Goal: Book appointment/travel/reservation

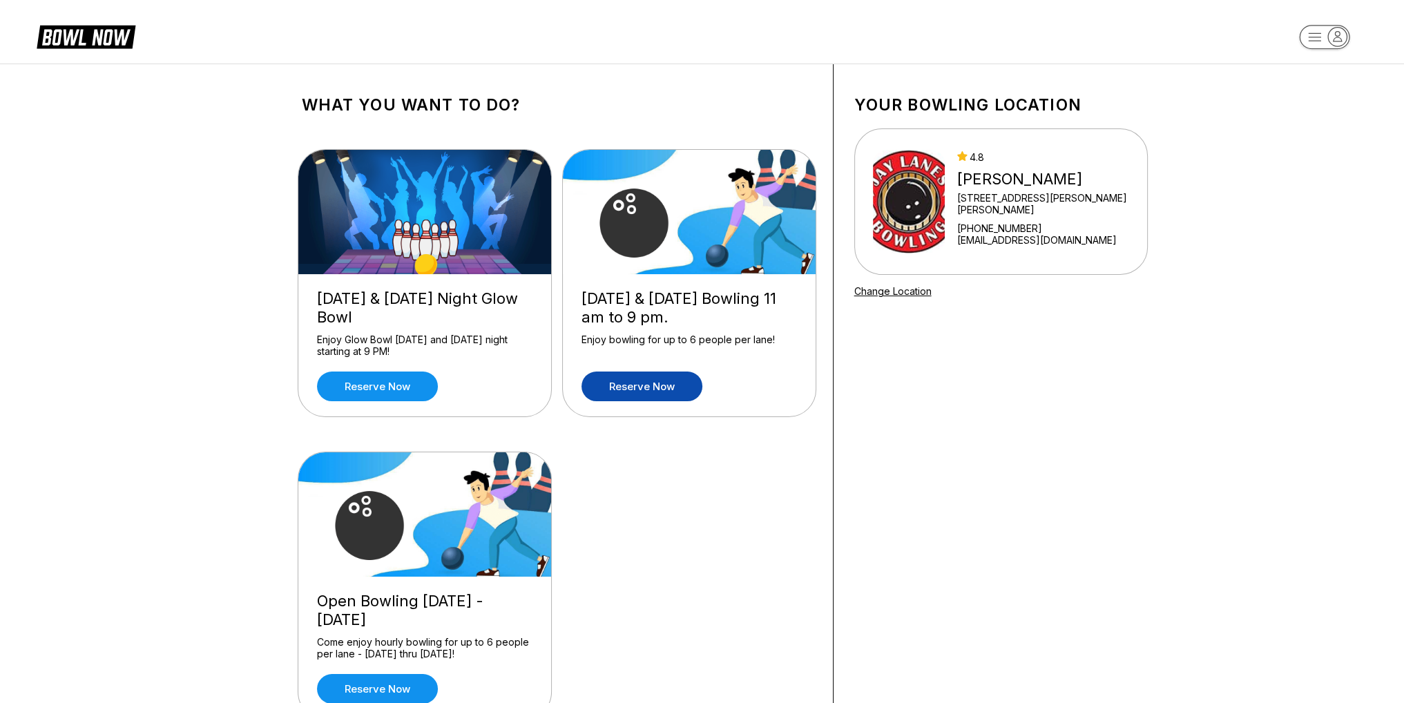
click at [652, 387] on link "Reserve now" at bounding box center [641, 386] width 121 height 30
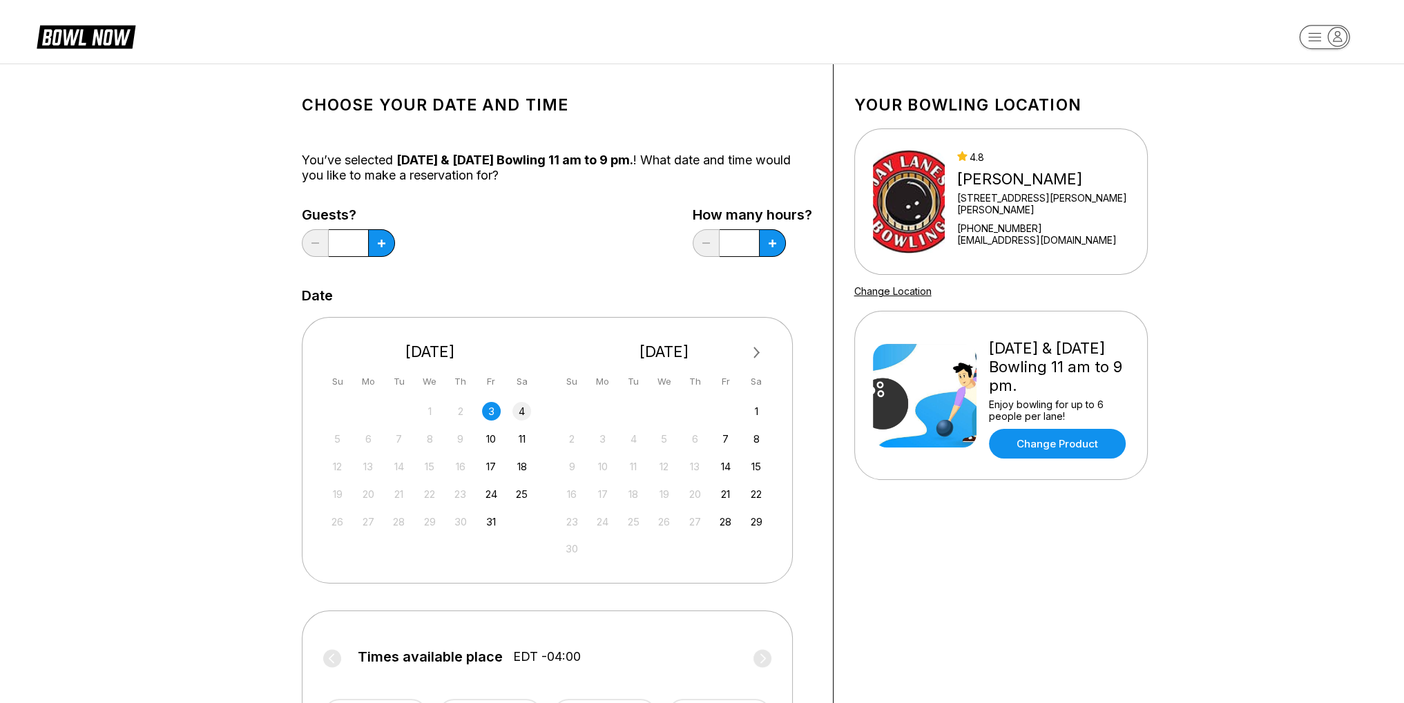
click at [521, 416] on div "4" at bounding box center [521, 411] width 19 height 19
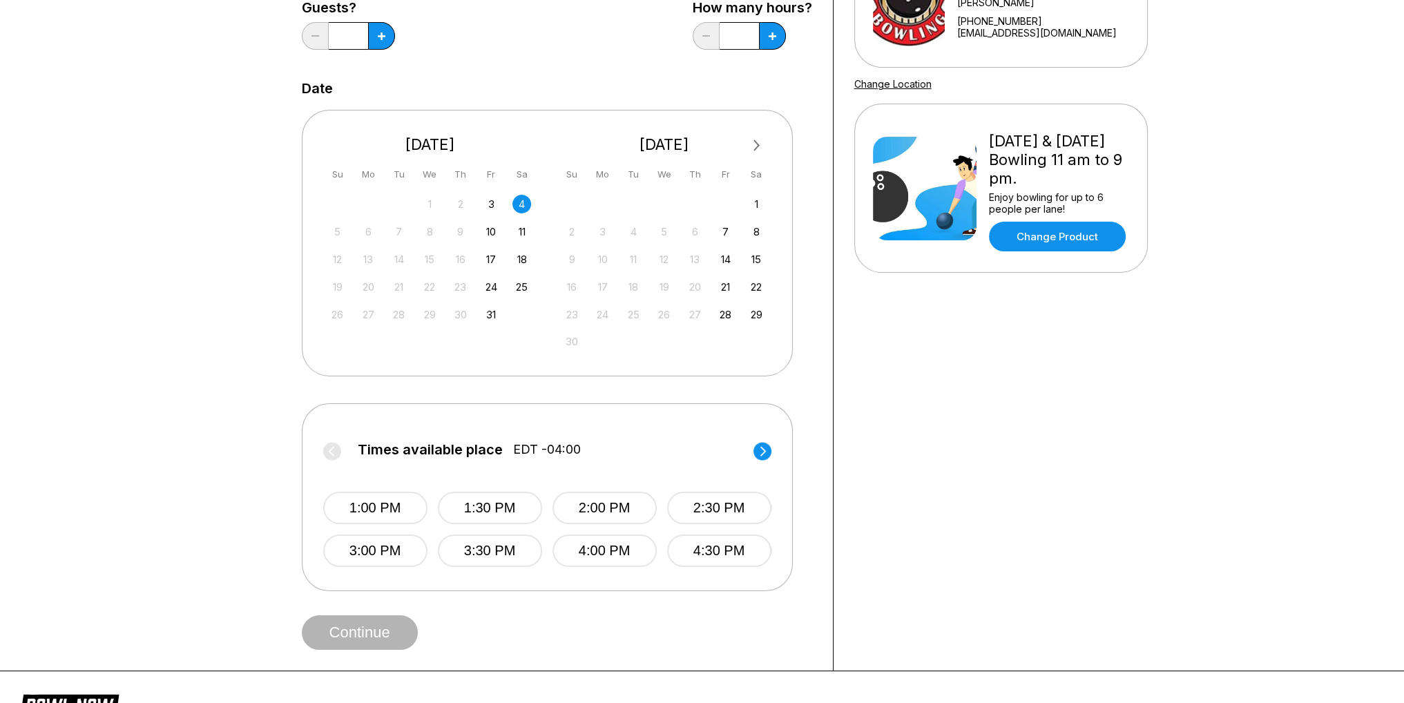
scroll to position [276, 0]
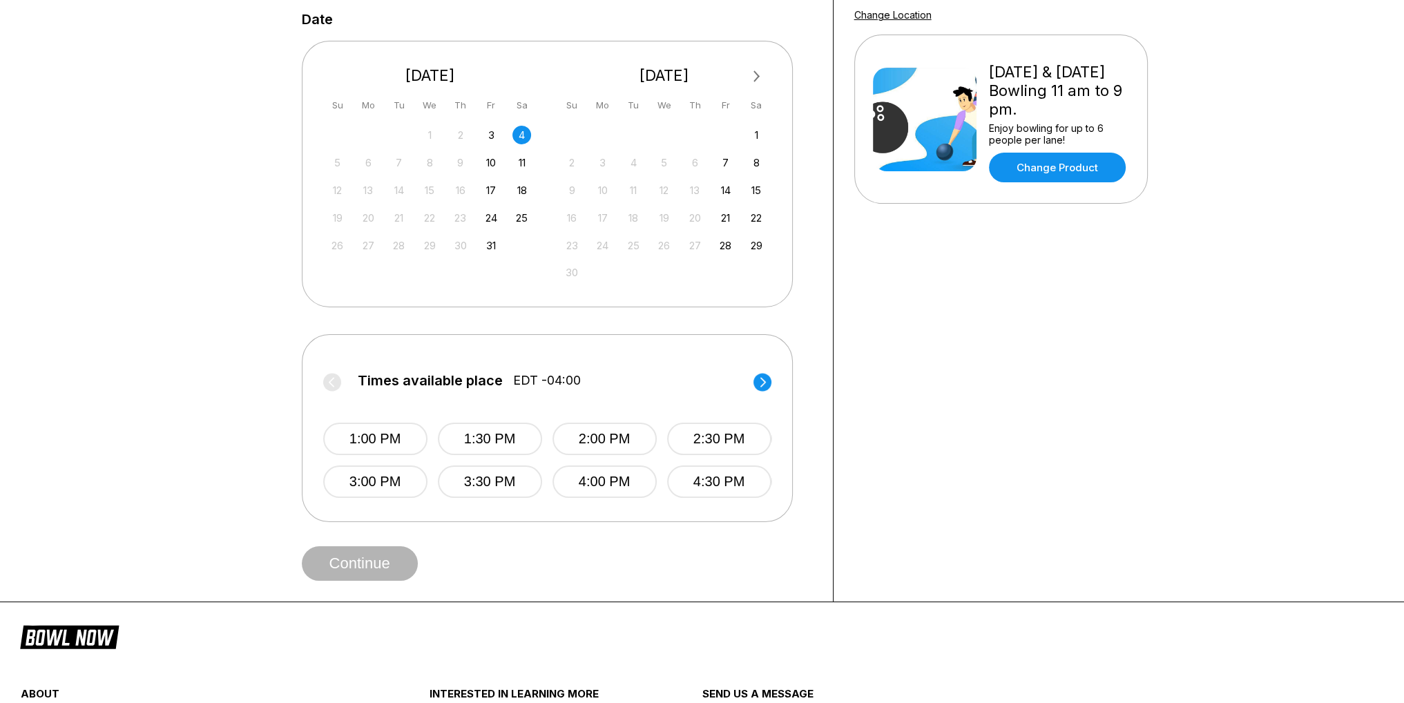
click at [764, 383] on icon at bounding box center [762, 382] width 6 height 10
click at [333, 385] on icon at bounding box center [331, 382] width 6 height 10
click at [382, 441] on button "1:00 PM" at bounding box center [375, 439] width 104 height 32
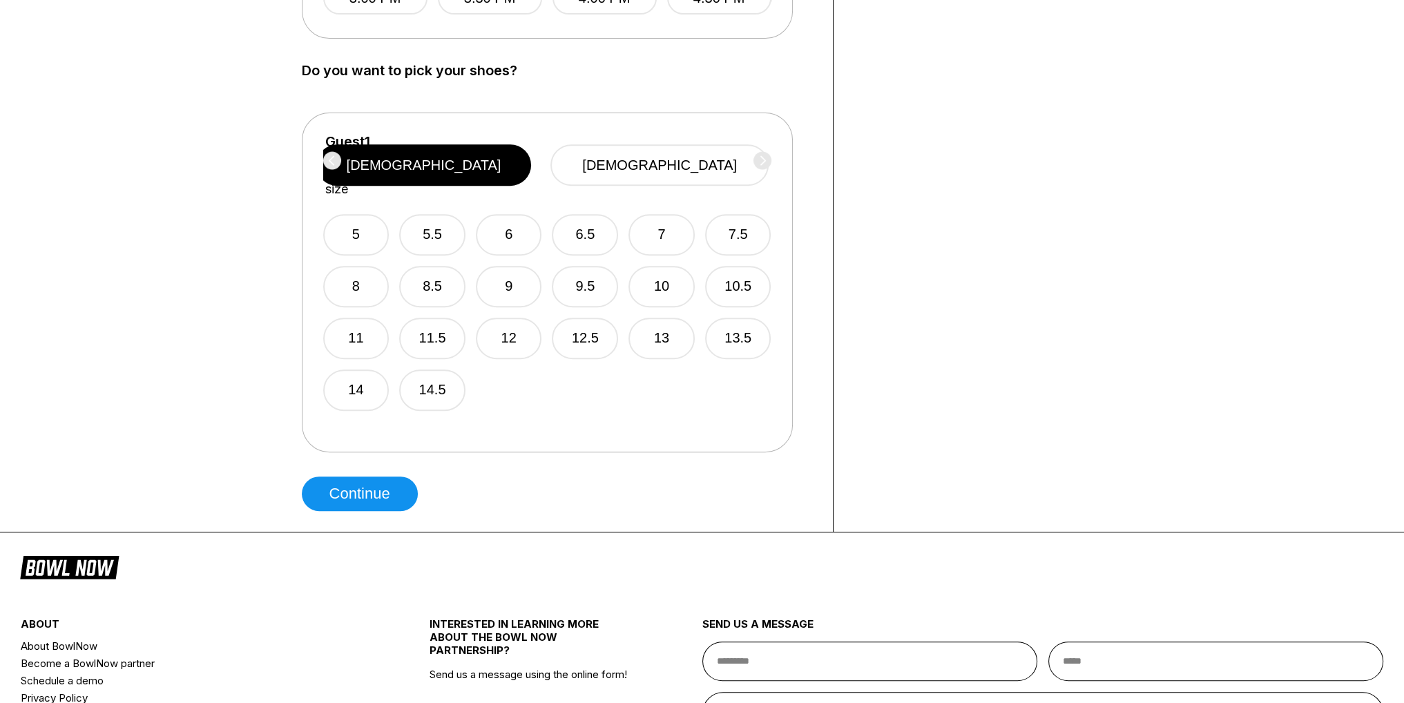
scroll to position [552, 0]
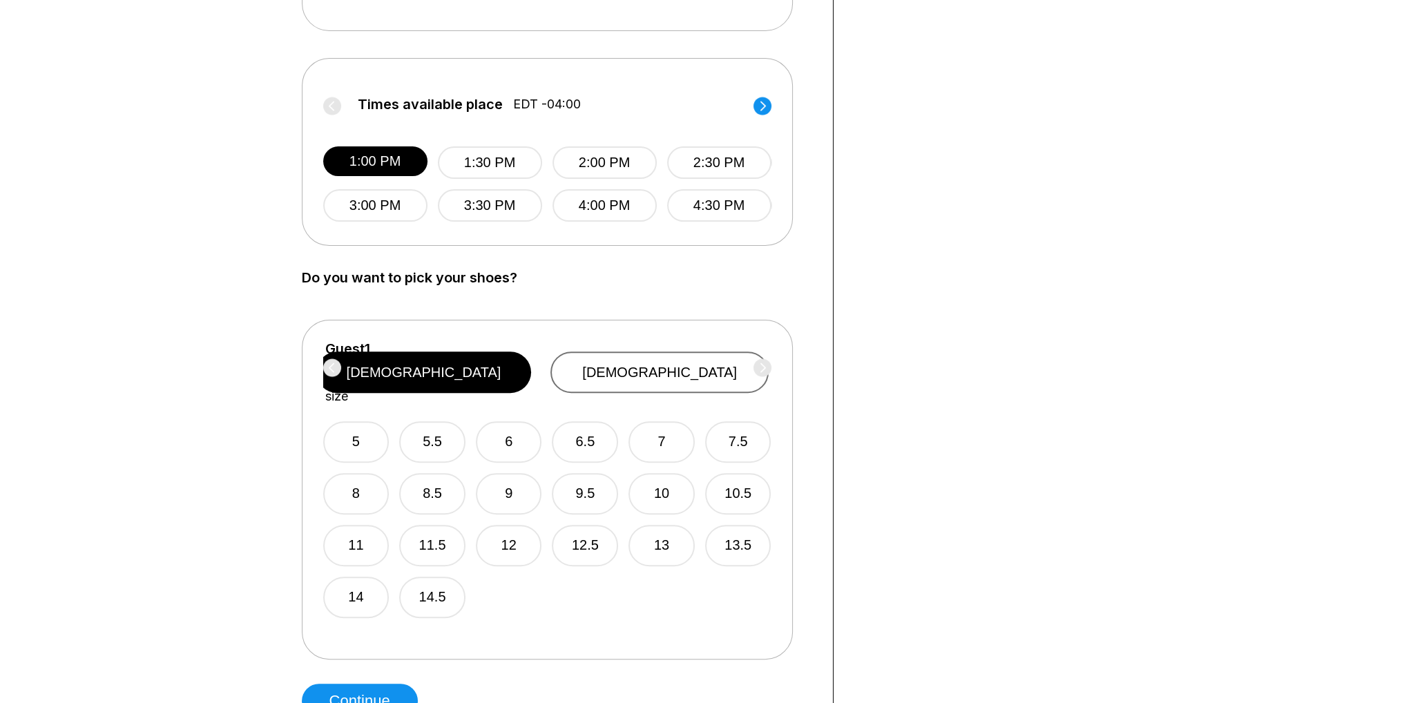
click at [682, 376] on button "[DEMOGRAPHIC_DATA]" at bounding box center [659, 371] width 218 height 41
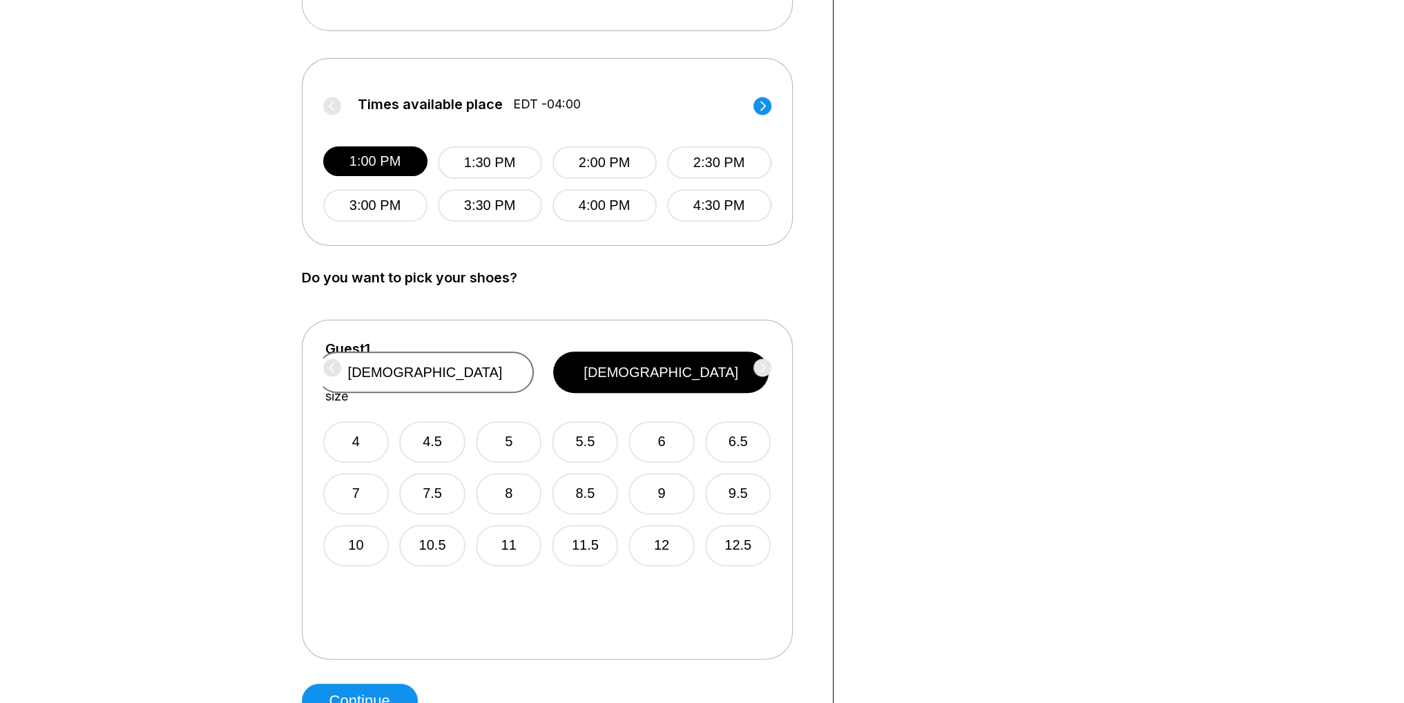
click at [534, 367] on button "[DEMOGRAPHIC_DATA]" at bounding box center [425, 371] width 218 height 41
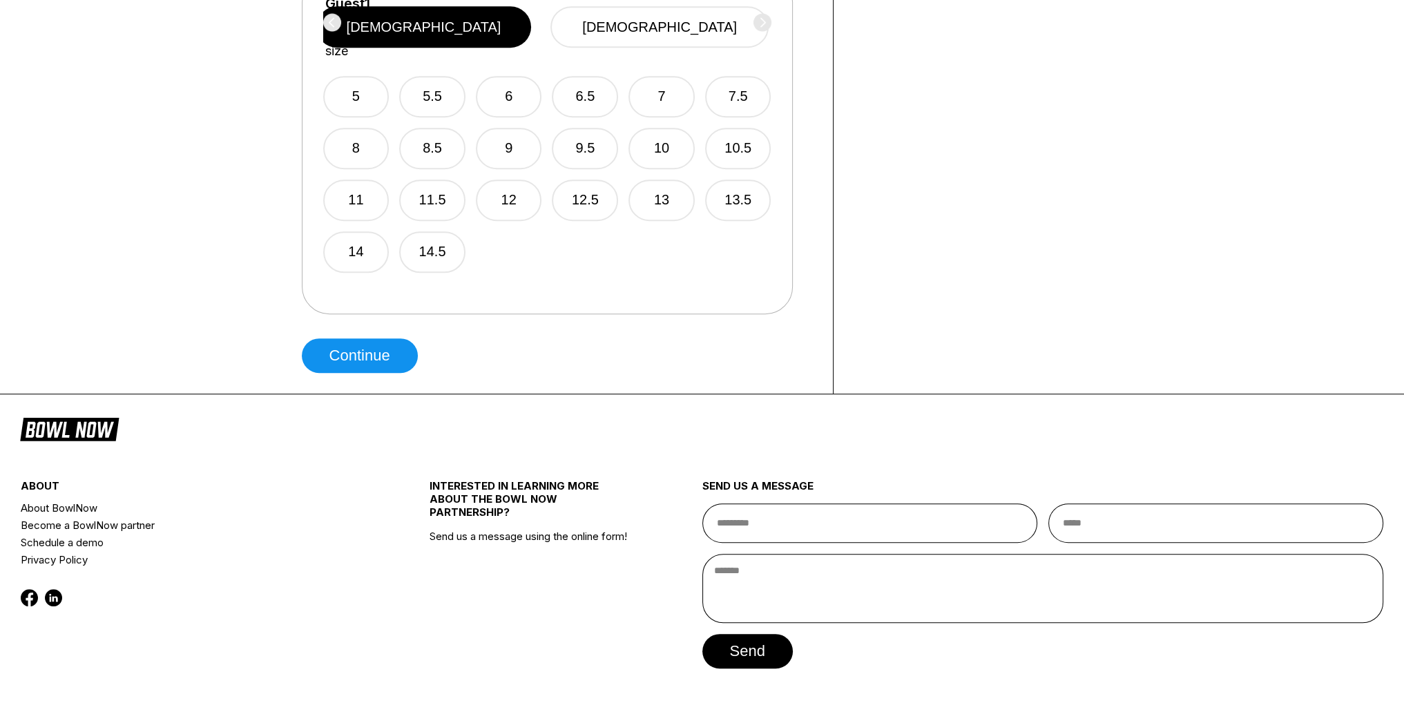
scroll to position [621, 0]
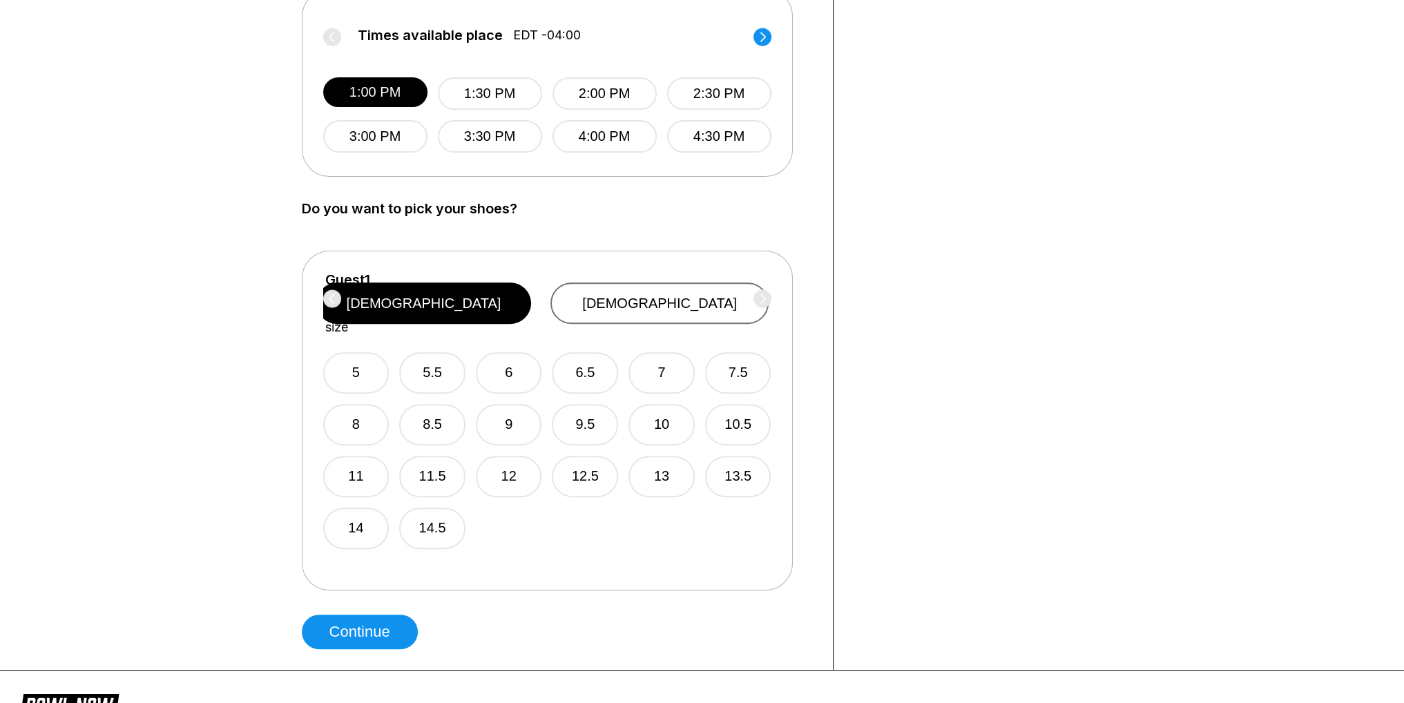
click at [678, 298] on button "[DEMOGRAPHIC_DATA]" at bounding box center [659, 302] width 218 height 41
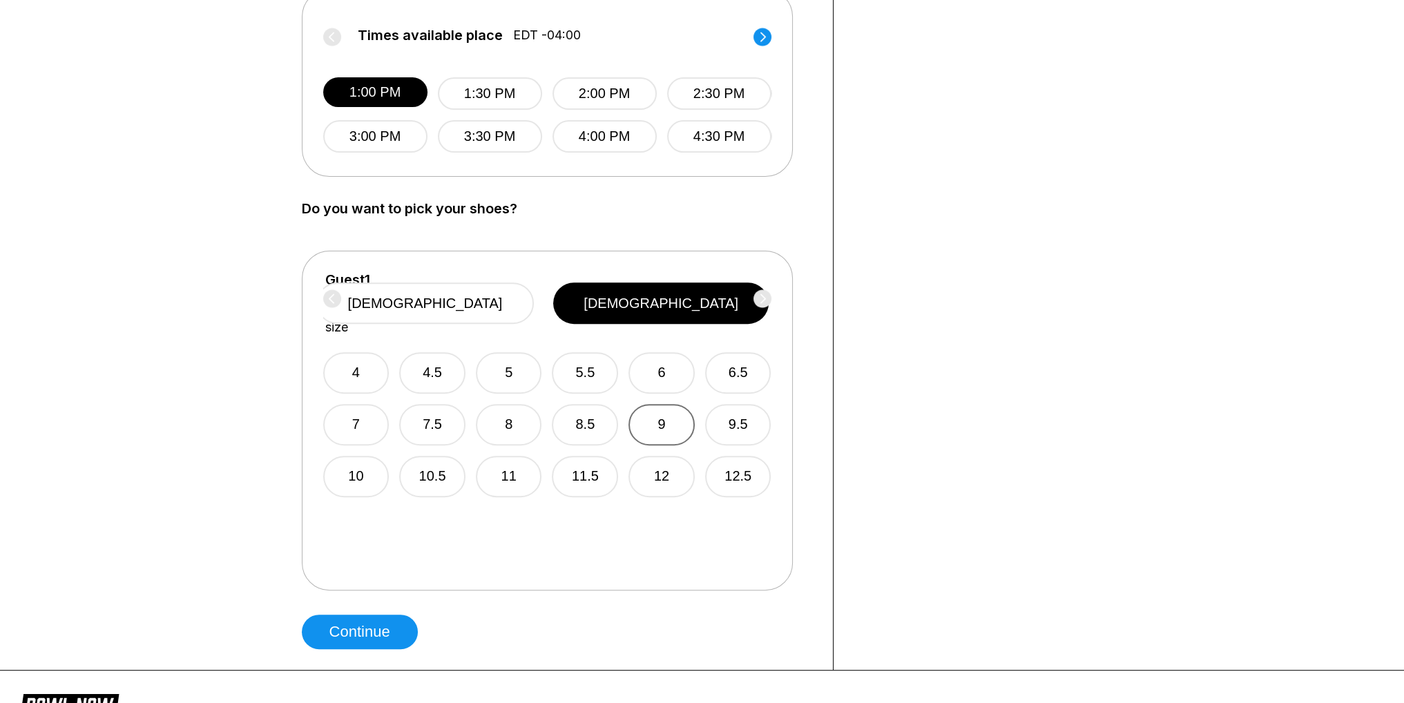
click at [665, 404] on button "9" at bounding box center [661, 424] width 66 height 41
click at [359, 632] on button "Continue" at bounding box center [360, 631] width 116 height 35
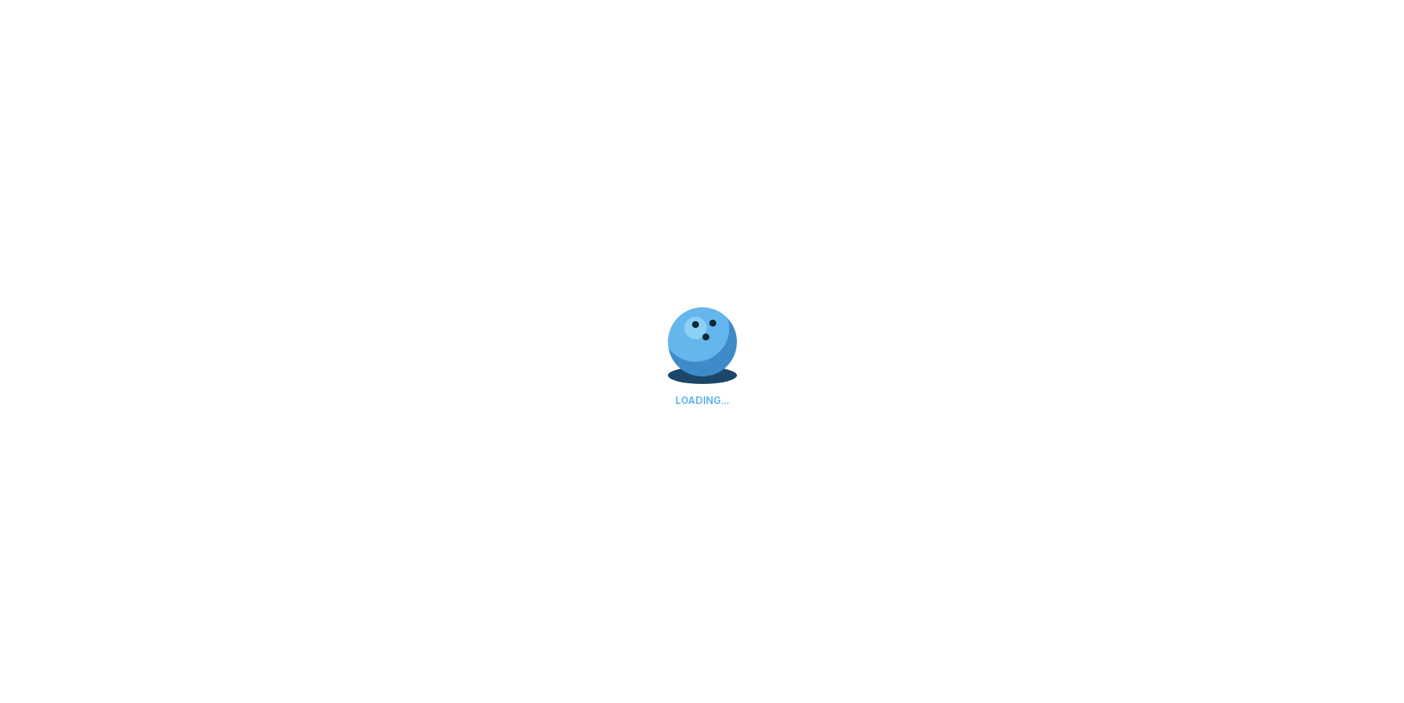
select select "**"
